Goal: Task Accomplishment & Management: Use online tool/utility

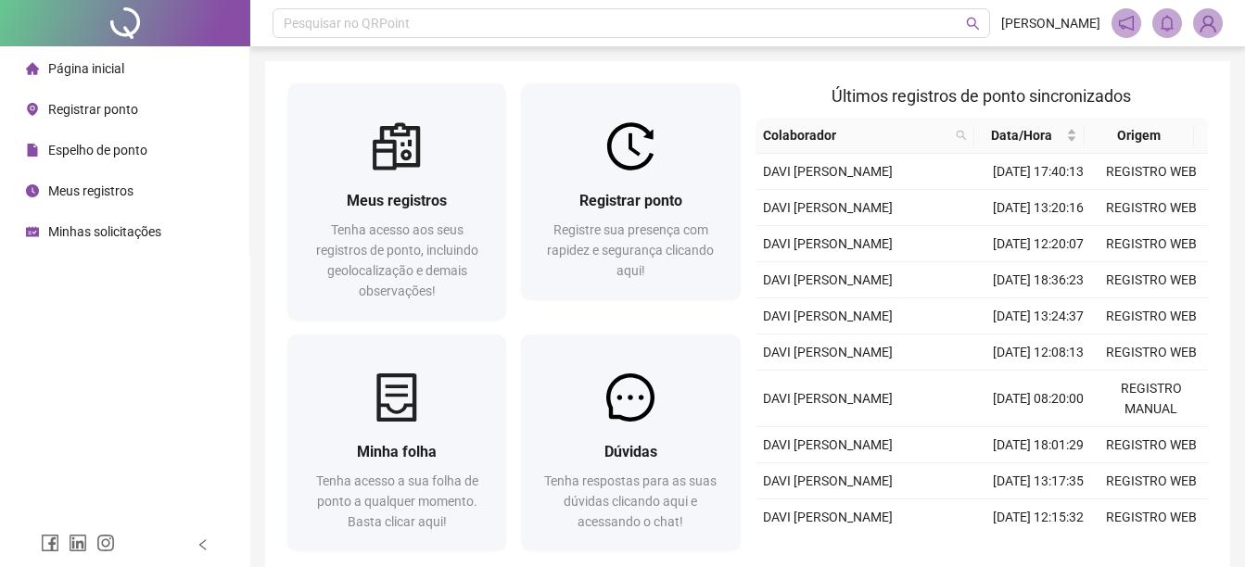
click at [60, 102] on span "Registrar ponto" at bounding box center [93, 109] width 90 height 15
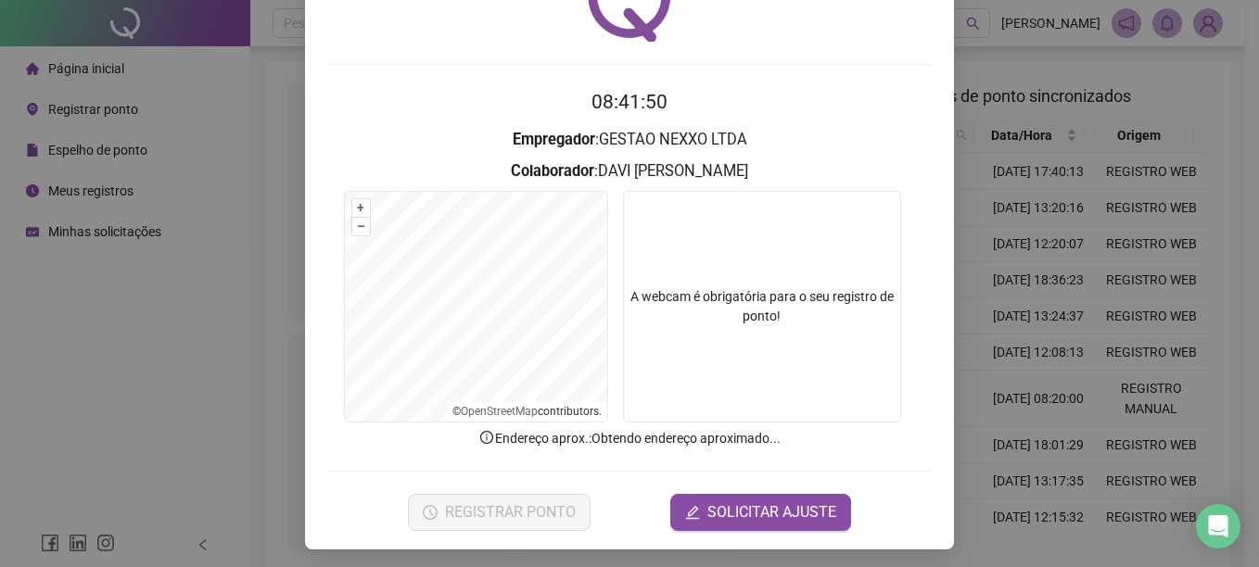
scroll to position [116, 0]
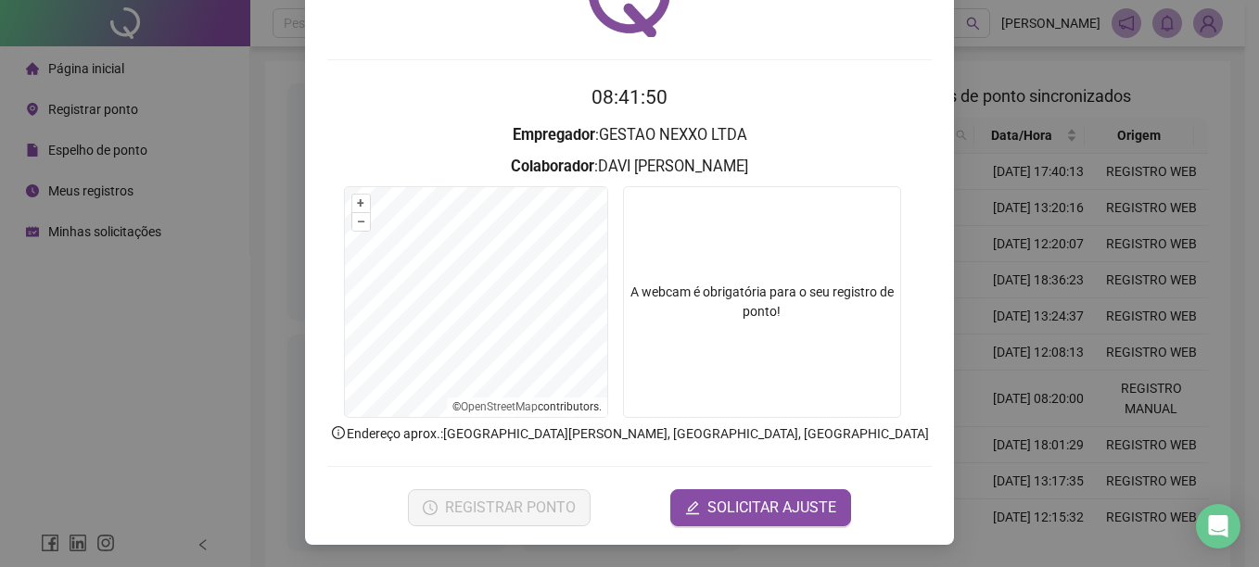
click at [1026, 428] on div "Registro de ponto web 08:41:50 Empregador : GESTAO NEXXO LTDA Colaborador : DAV…" at bounding box center [629, 283] width 1259 height 567
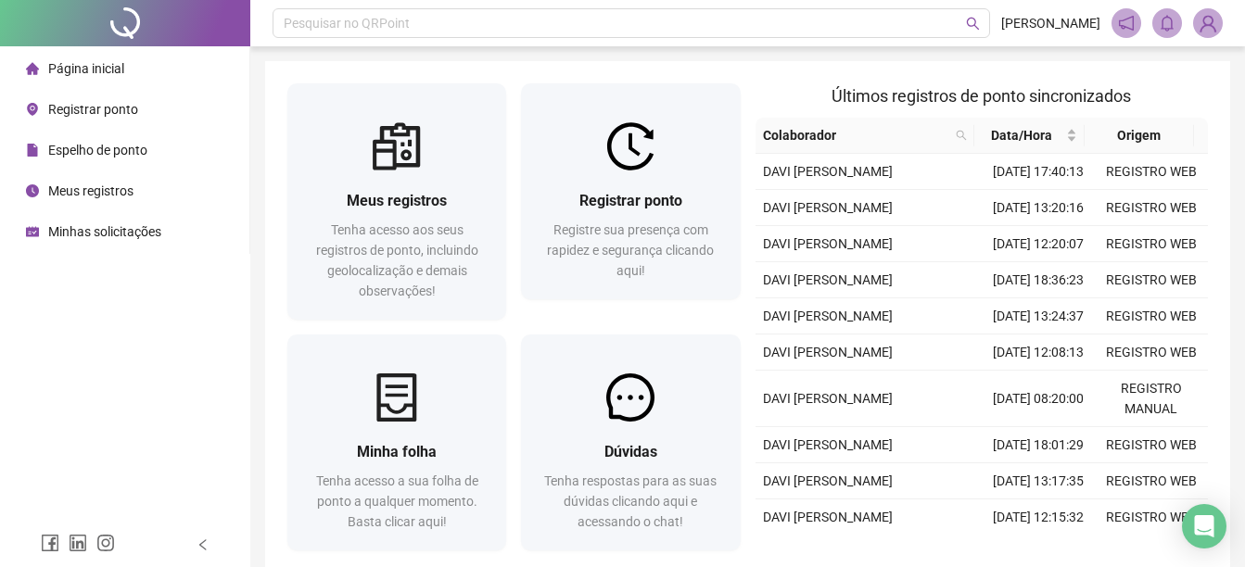
click at [60, 108] on span "Registrar ponto" at bounding box center [93, 109] width 90 height 15
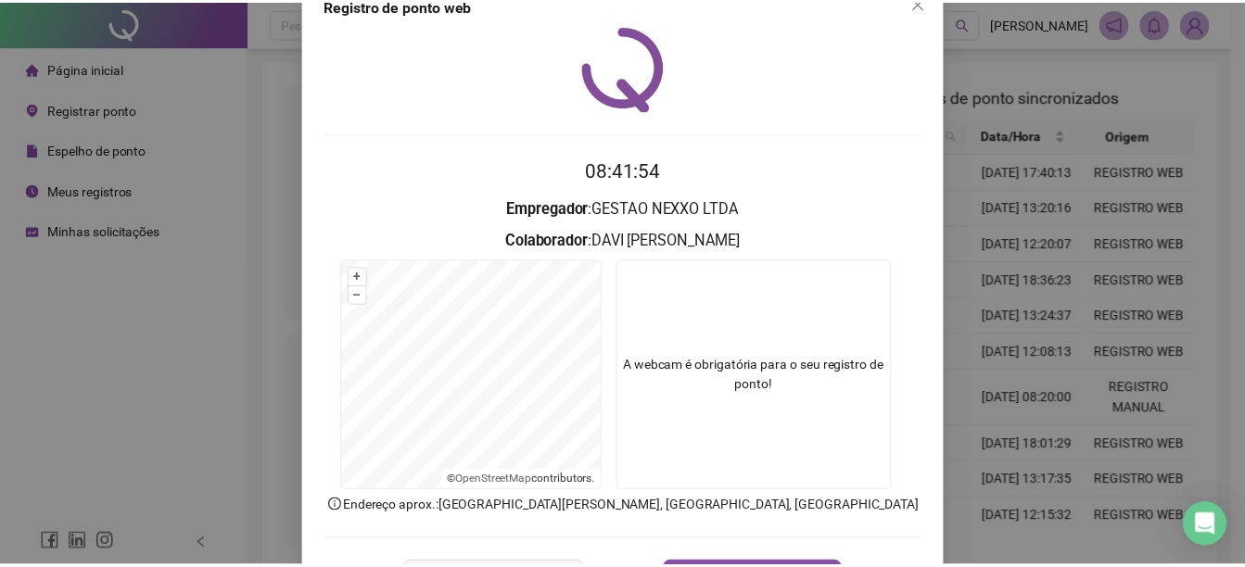
scroll to position [116, 0]
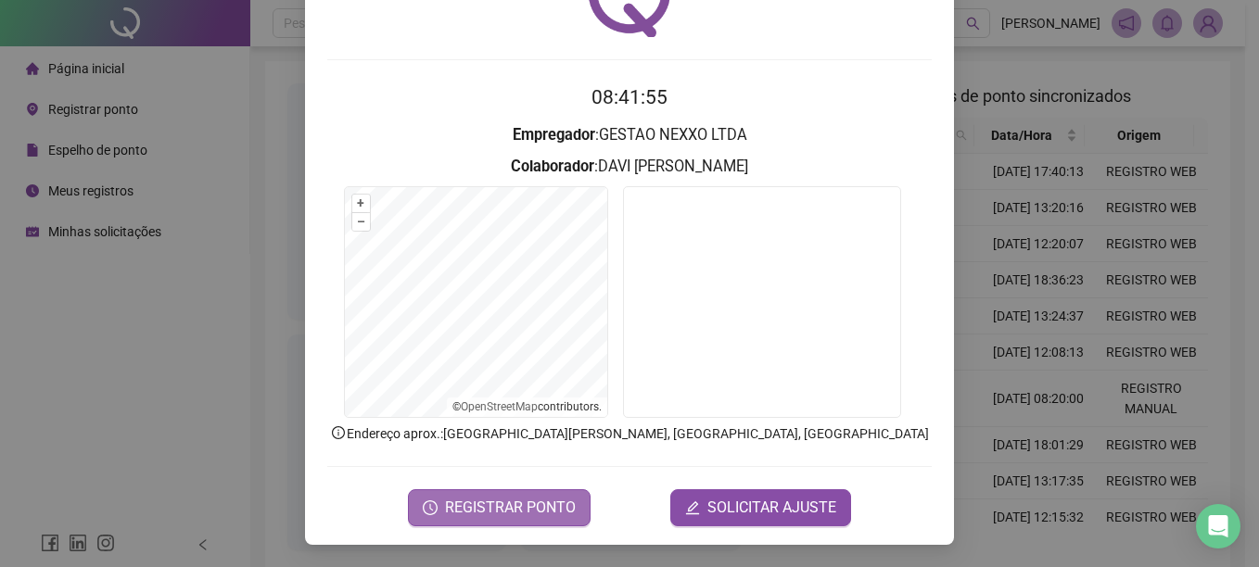
click at [531, 514] on span "REGISTRAR PONTO" at bounding box center [510, 508] width 131 height 22
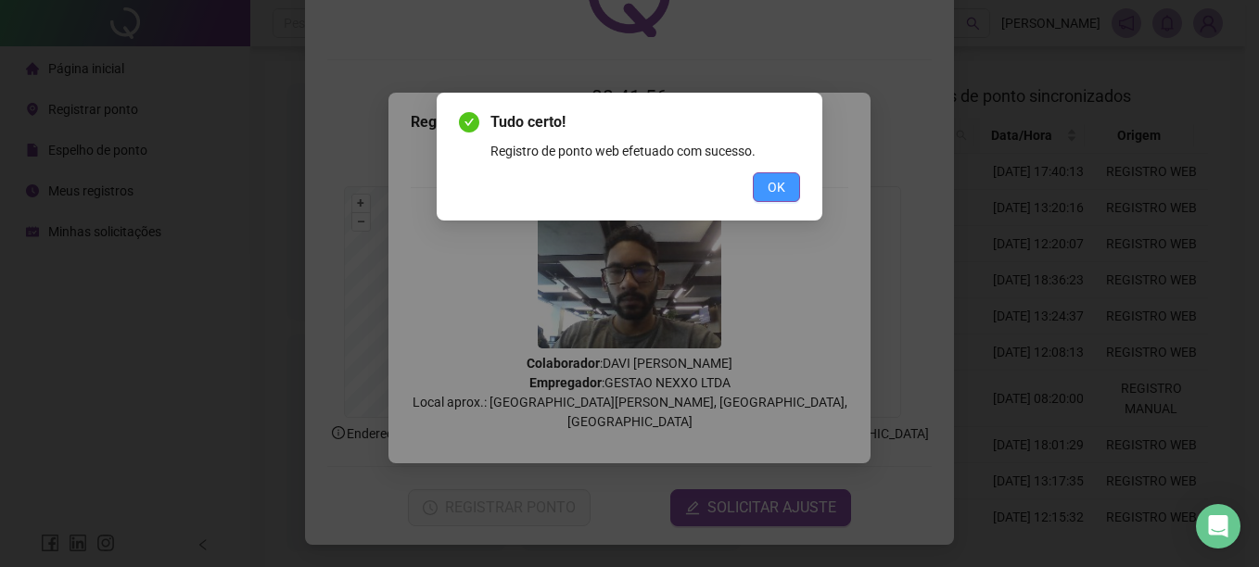
click at [780, 189] on span "OK" at bounding box center [777, 187] width 18 height 20
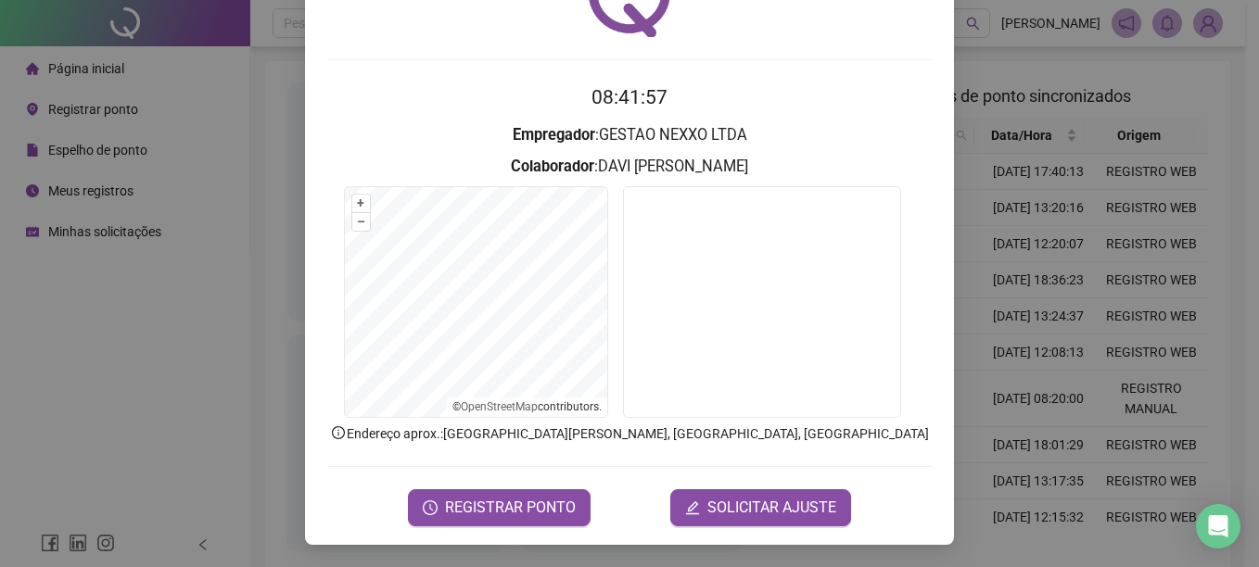
click at [972, 324] on div "Registro de ponto web 08:41:57 Empregador : GESTAO NEXXO LTDA Colaborador : DAV…" at bounding box center [629, 283] width 1259 height 567
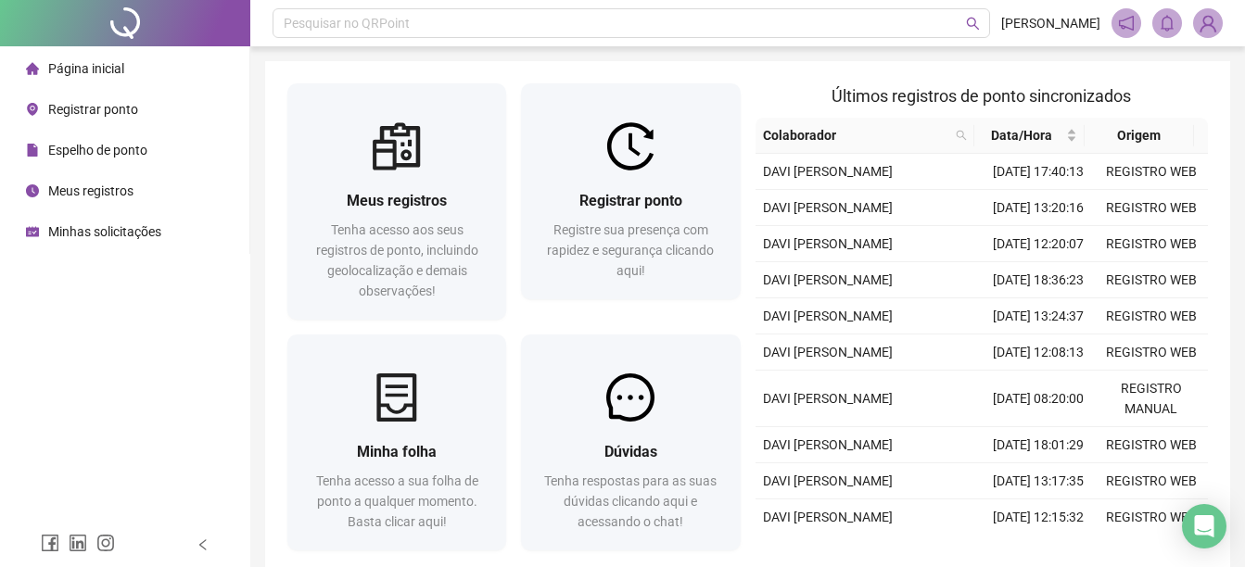
click at [101, 328] on div "Página inicial Registrar ponto Espelho de ponto Meus registros Minhas solicitaç…" at bounding box center [125, 261] width 250 height 523
